Goal: Task Accomplishment & Management: Manage account settings

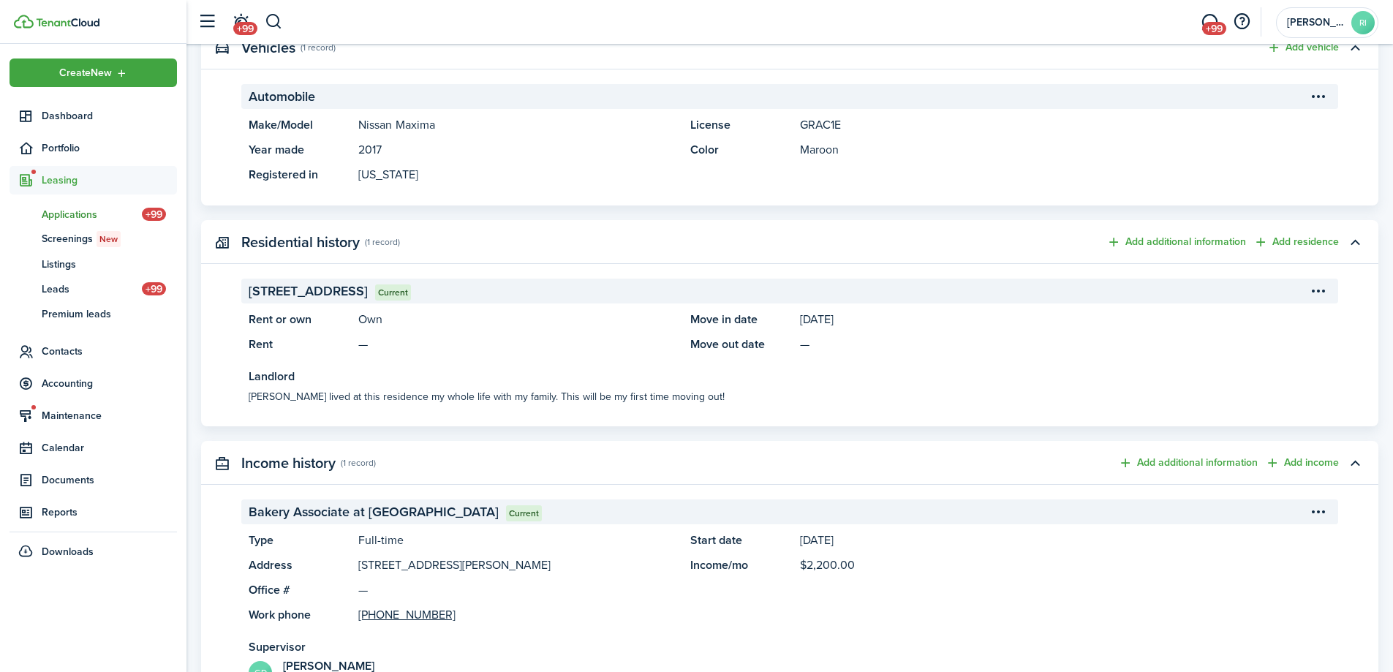
click at [93, 215] on span "Applications" at bounding box center [92, 214] width 100 height 15
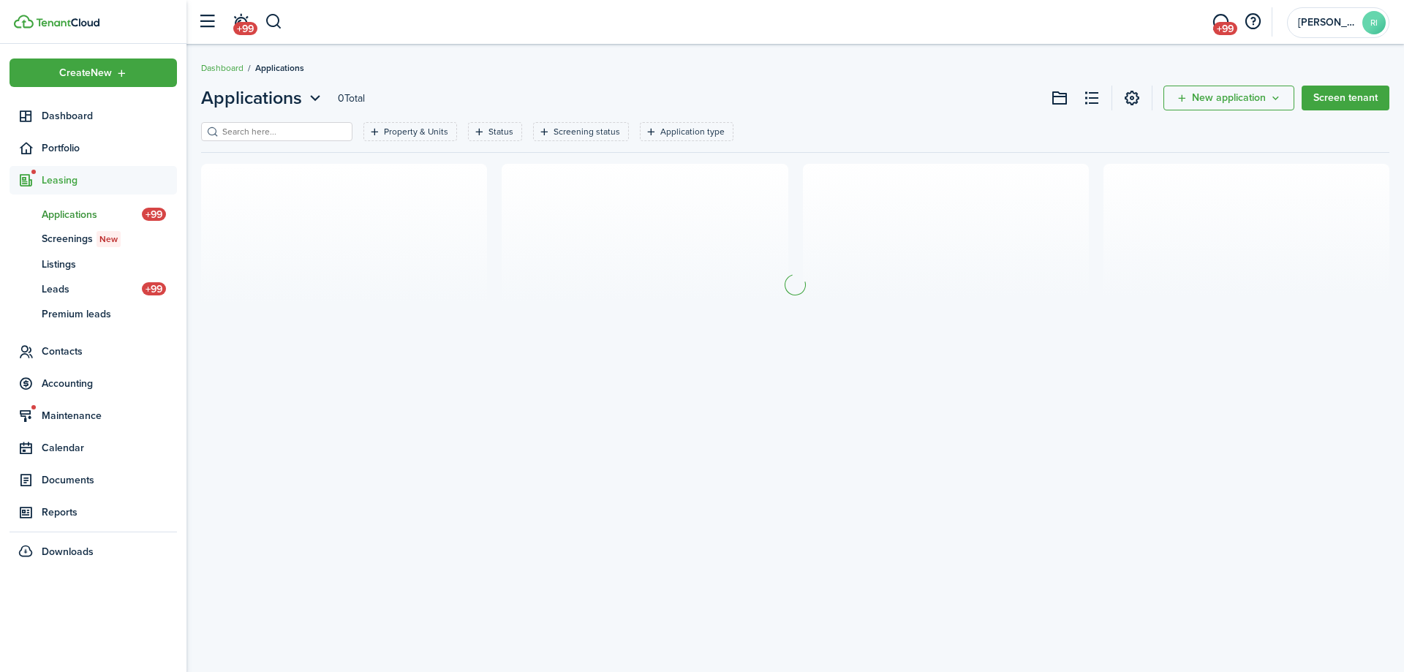
click at [254, 116] on header-page "Applications 0 Total New application Screen tenant" at bounding box center [795, 103] width 1188 height 37
click at [263, 129] on input "search" at bounding box center [283, 132] width 129 height 14
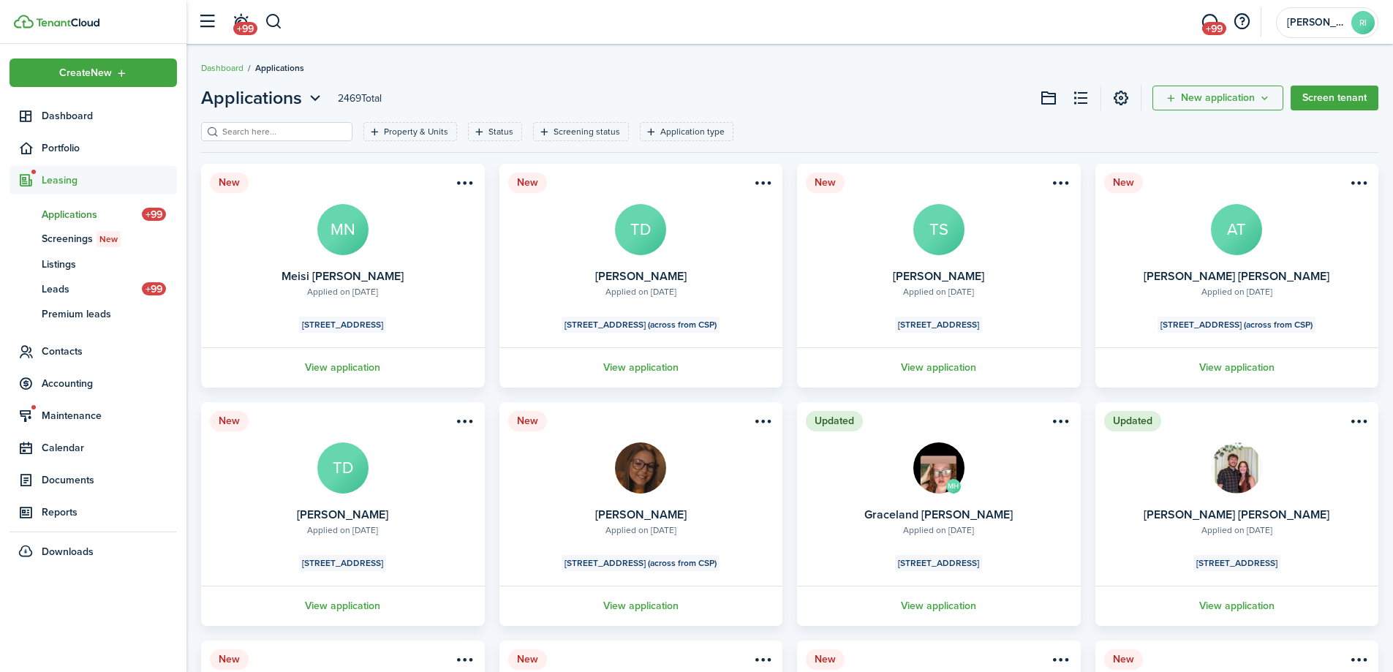
click at [432, 61] on breadcrumb "Dashboard Applications" at bounding box center [789, 61] width 1177 height 34
click at [852, 88] on header-page "Applications 2469 Total New application Screen tenant" at bounding box center [789, 103] width 1177 height 37
click at [603, 84] on div "Applications 2469 Total New application Screen tenant Property & Units Status S…" at bounding box center [789, 508] width 1207 height 860
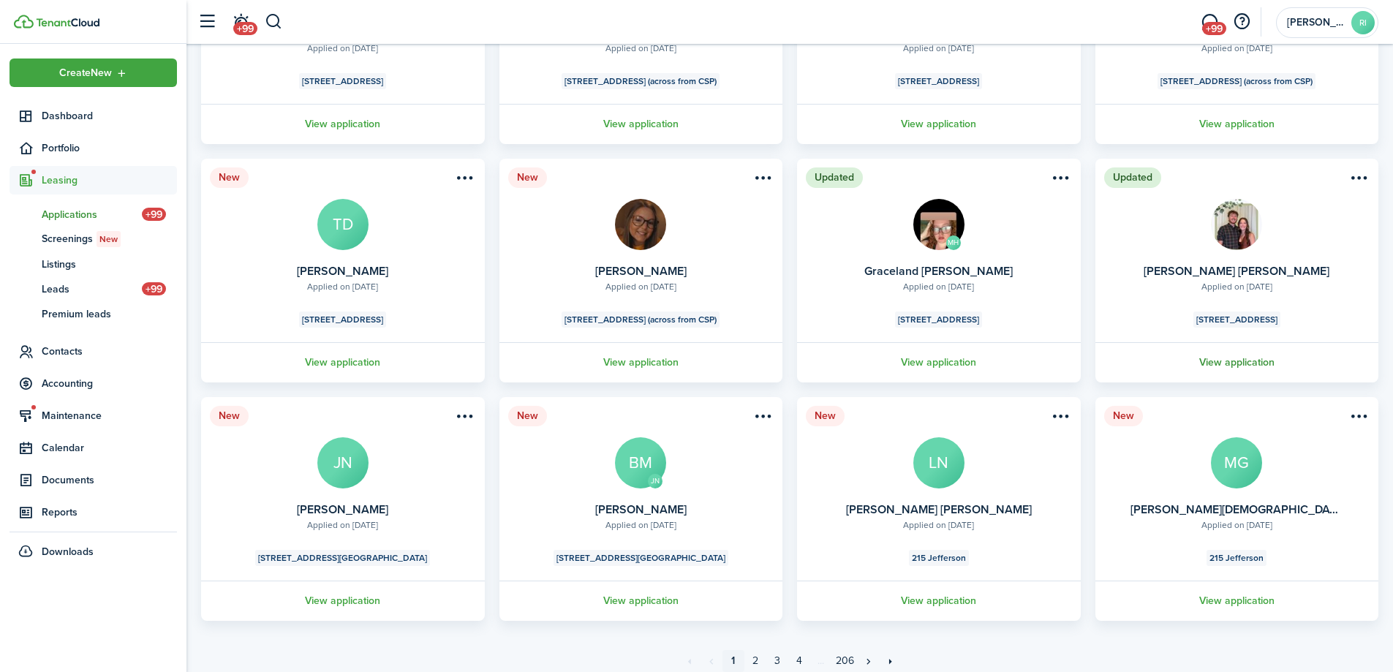
click at [1214, 352] on link "View application" at bounding box center [1237, 362] width 288 height 40
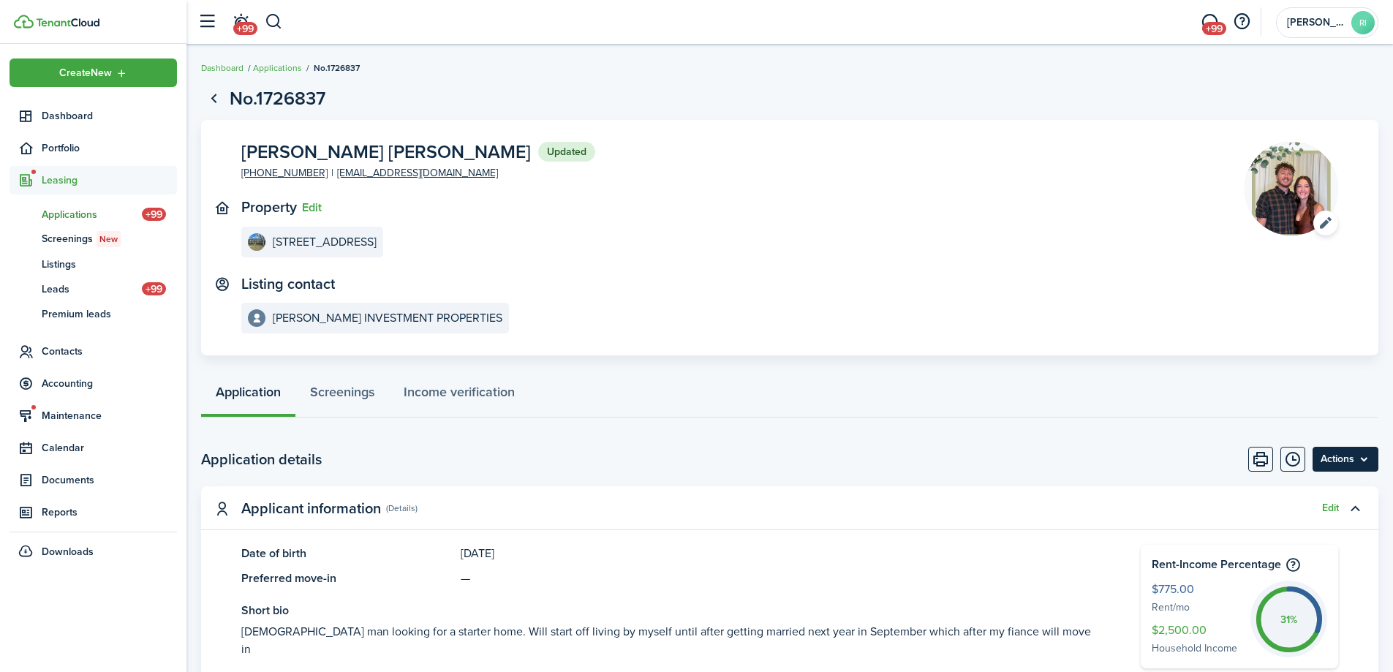
click at [1371, 450] on menu-btn "Actions" at bounding box center [1346, 459] width 66 height 25
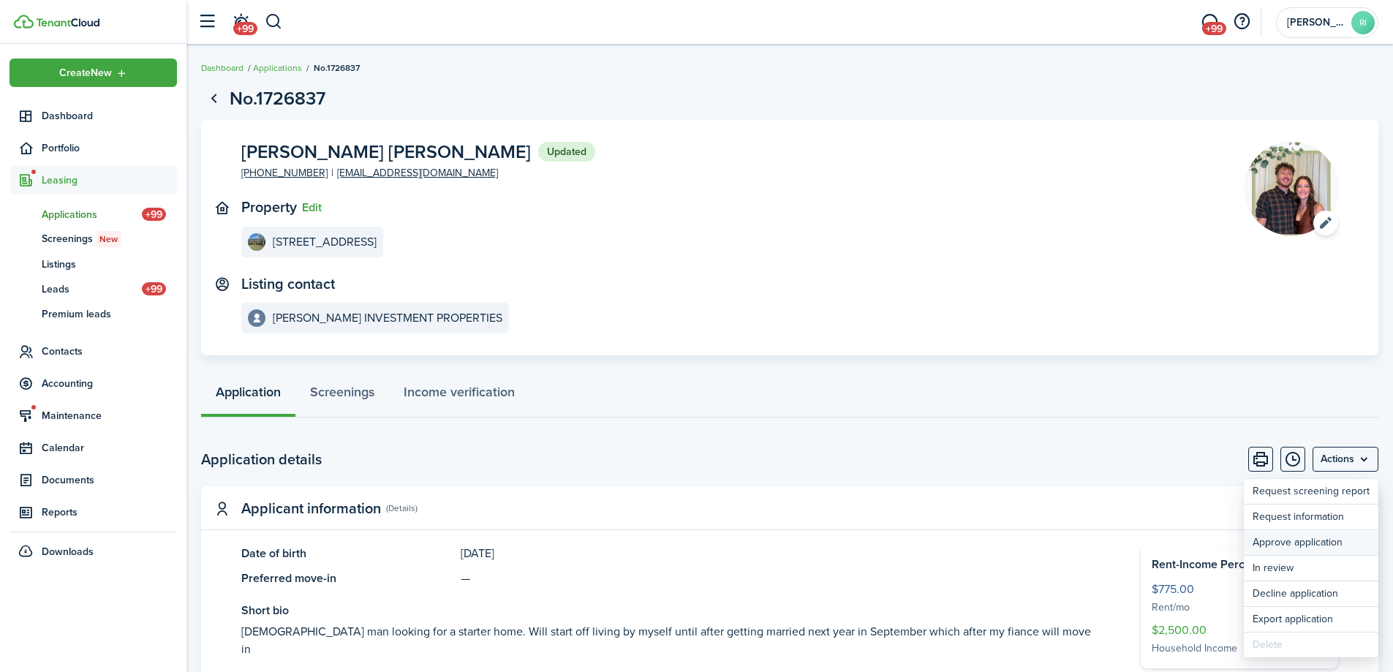
click at [1341, 543] on button "Approve application" at bounding box center [1311, 542] width 135 height 25
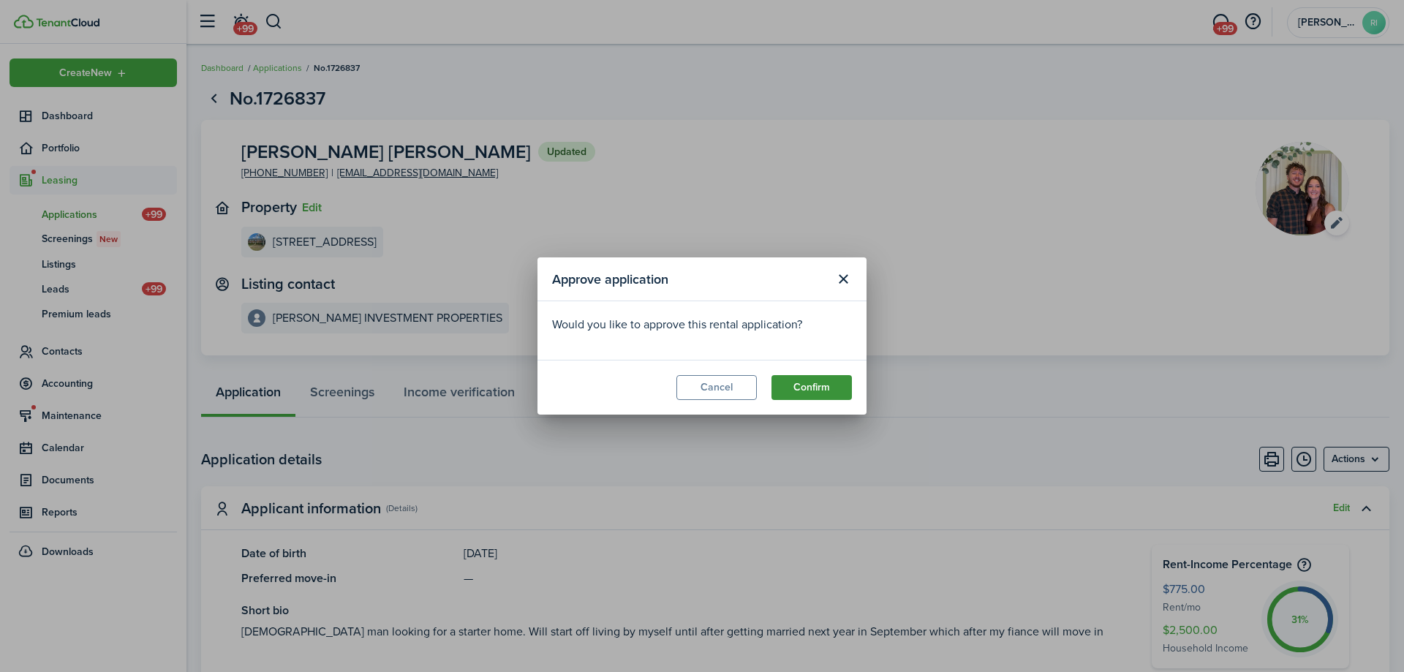
click at [836, 390] on button "Confirm" at bounding box center [811, 387] width 80 height 25
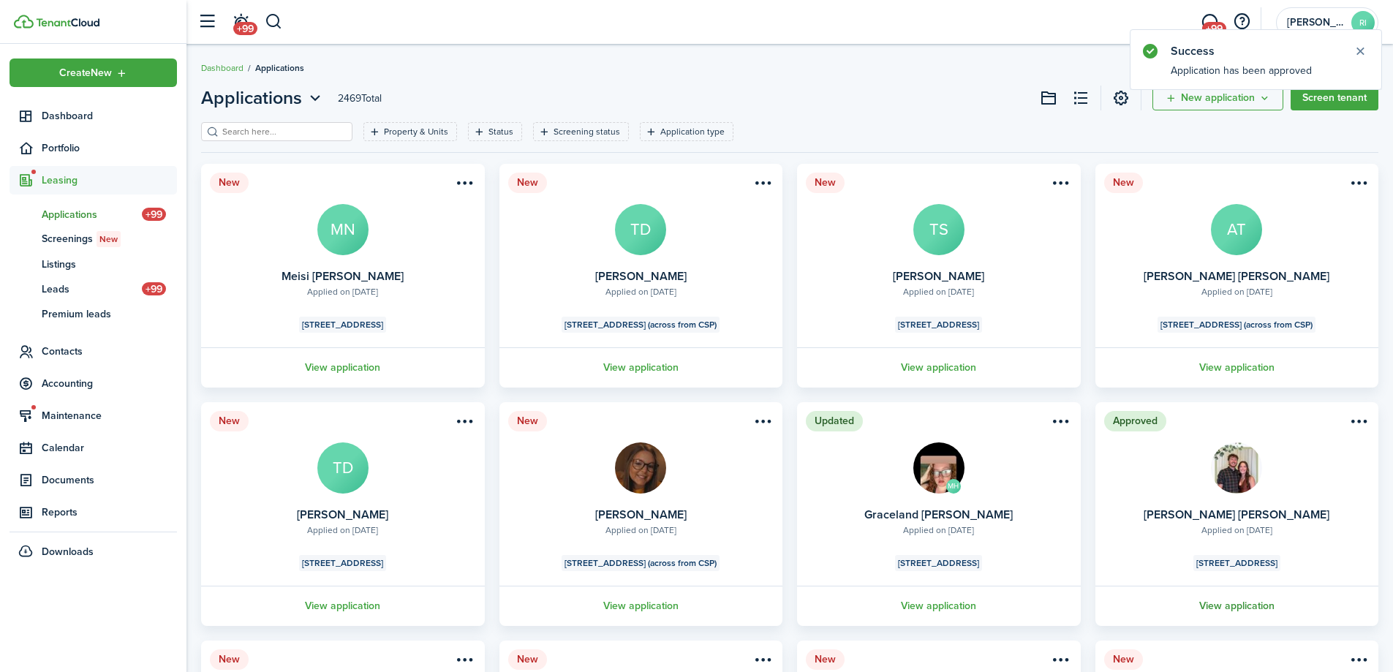
click at [1216, 603] on link "View application" at bounding box center [1237, 606] width 288 height 40
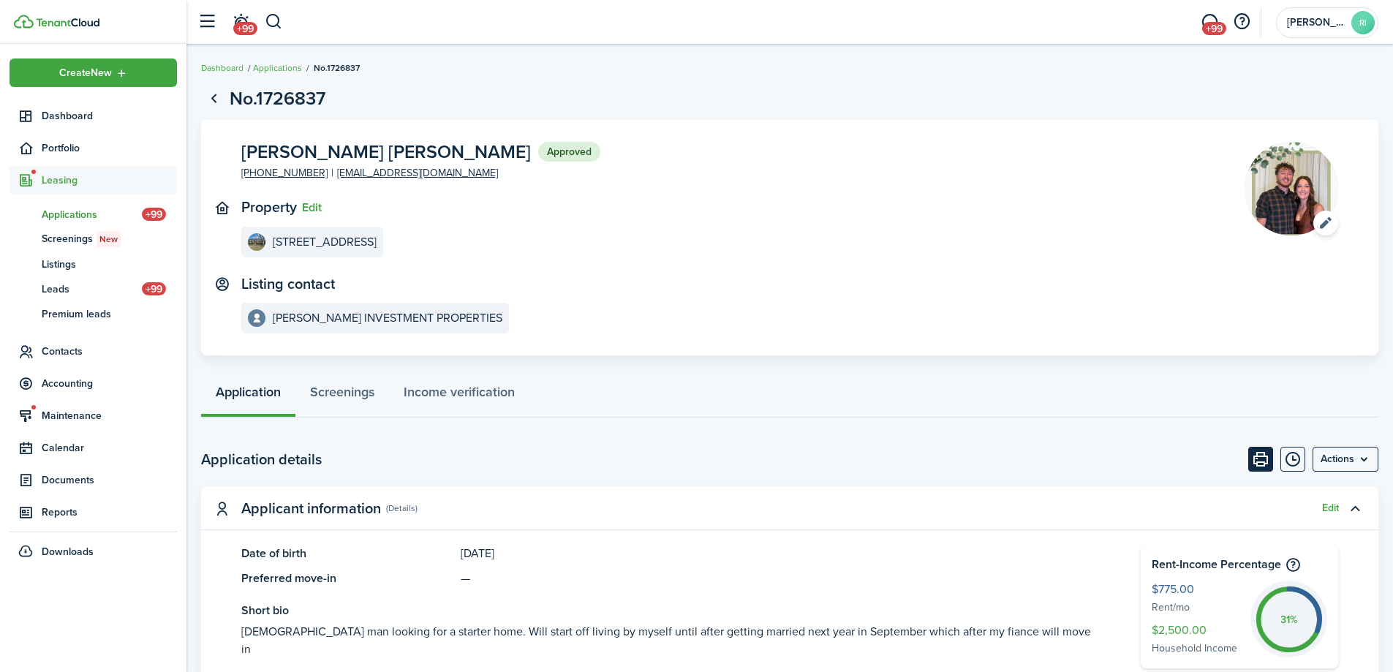
click at [1270, 456] on button "Print" at bounding box center [1260, 459] width 25 height 25
